Goal: Information Seeking & Learning: Understand process/instructions

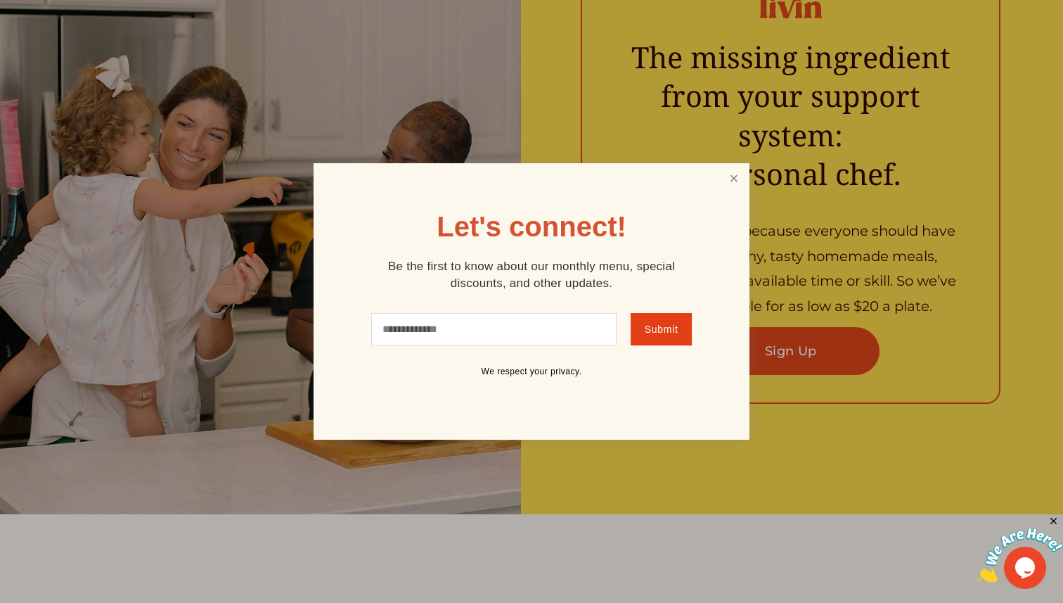
click at [732, 170] on link "Close" at bounding box center [734, 178] width 27 height 26
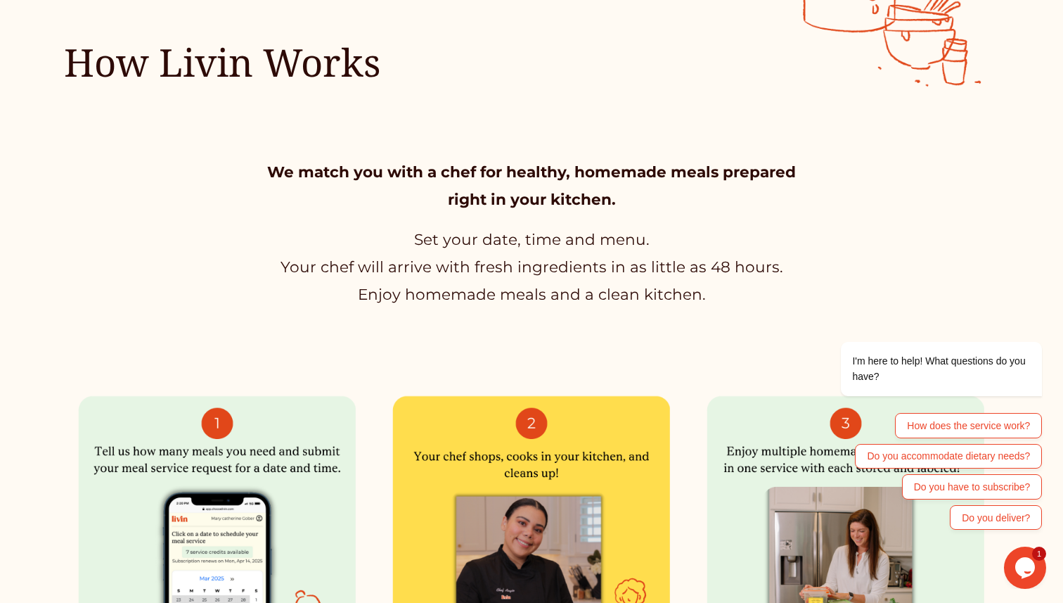
scroll to position [596, 0]
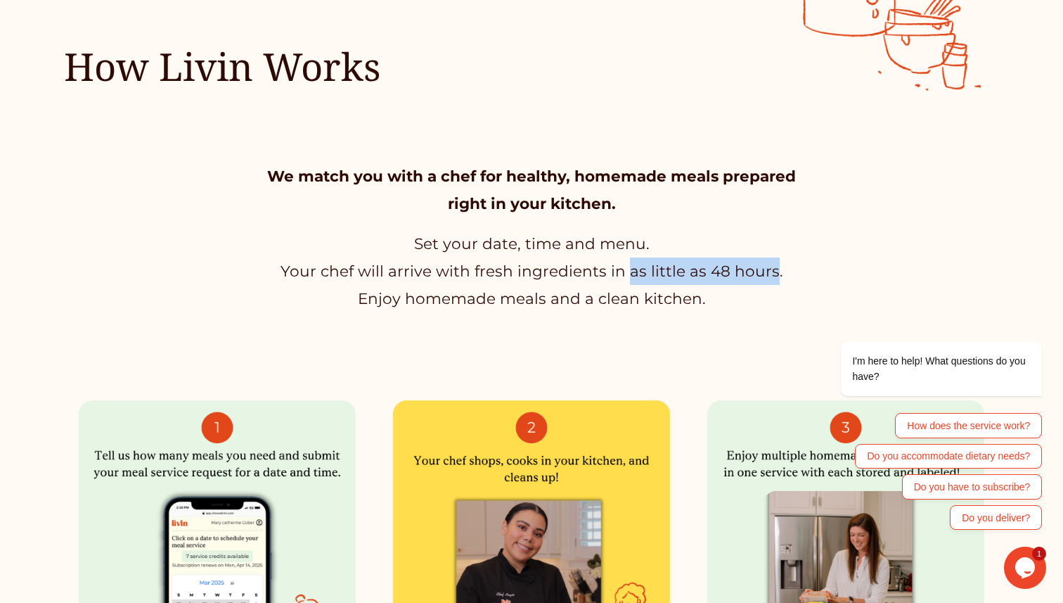
drag, startPoint x: 769, startPoint y: 271, endPoint x: 629, endPoint y: 275, distance: 140.0
click at [629, 275] on p "Set your date, time and menu. Your chef will arrive with fresh ingredients in a…" at bounding box center [531, 271] width 543 height 82
click at [672, 290] on p "Set your date, time and menu. Your chef will arrive with fresh ingredients in a…" at bounding box center [531, 271] width 543 height 82
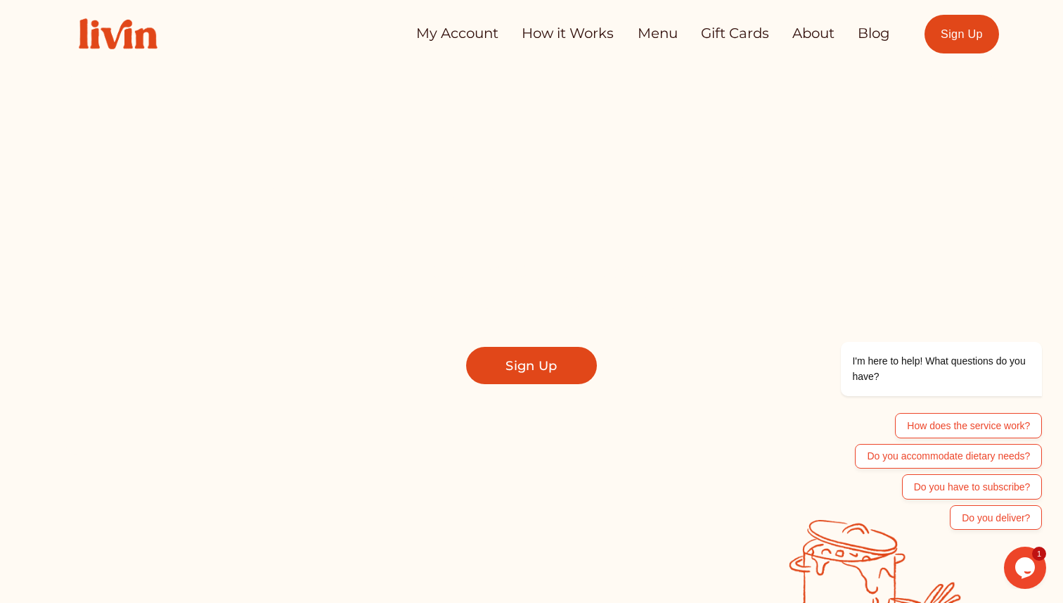
scroll to position [0, 0]
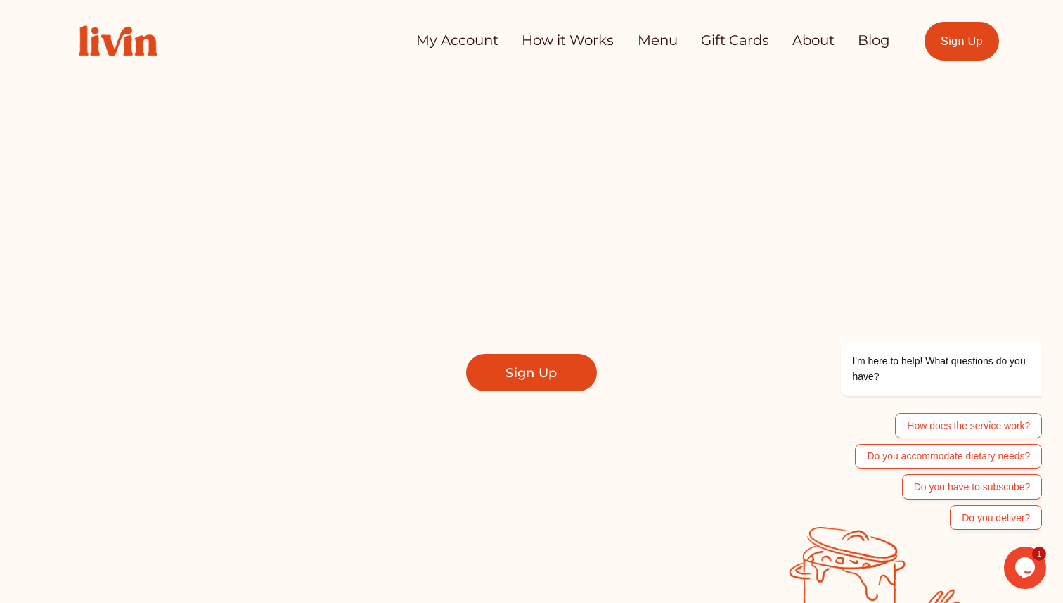
click at [574, 45] on link "How it Works" at bounding box center [568, 41] width 92 height 28
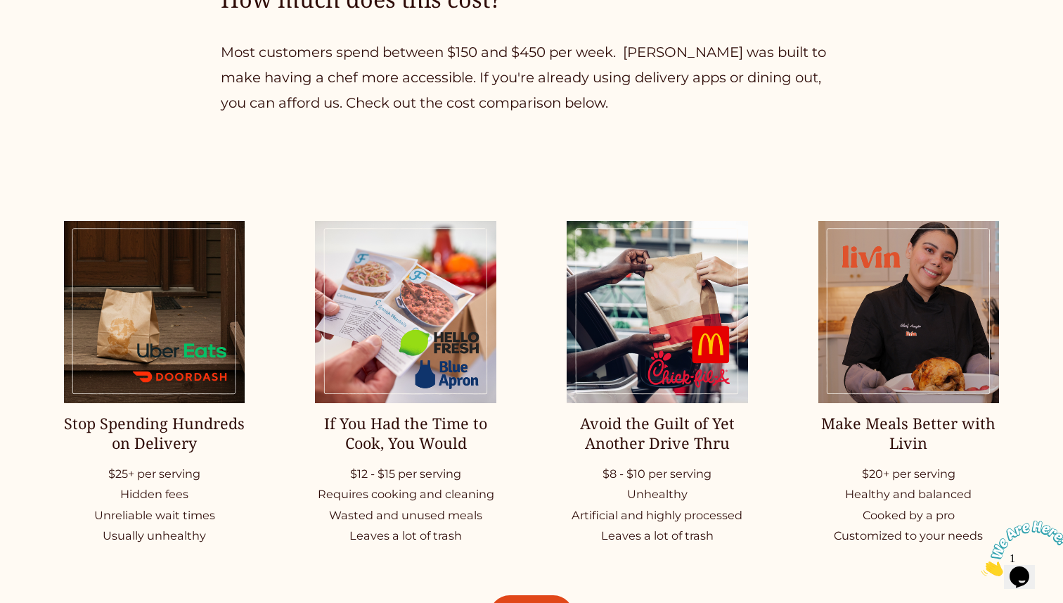
scroll to position [1780, 0]
